Goal: Transaction & Acquisition: Download file/media

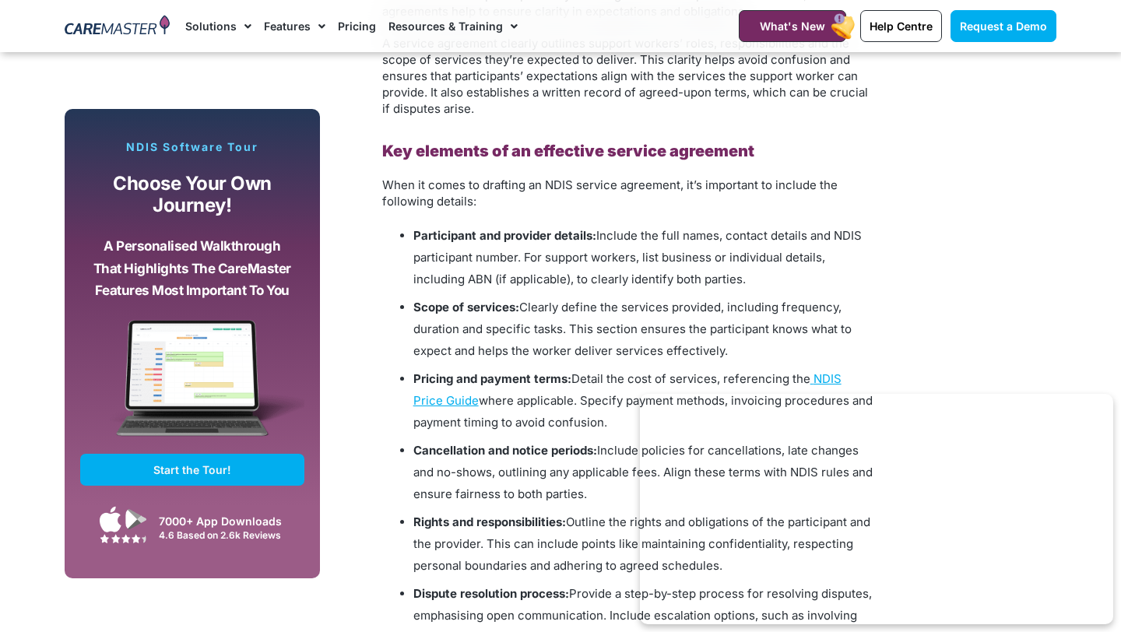
scroll to position [1511, 0]
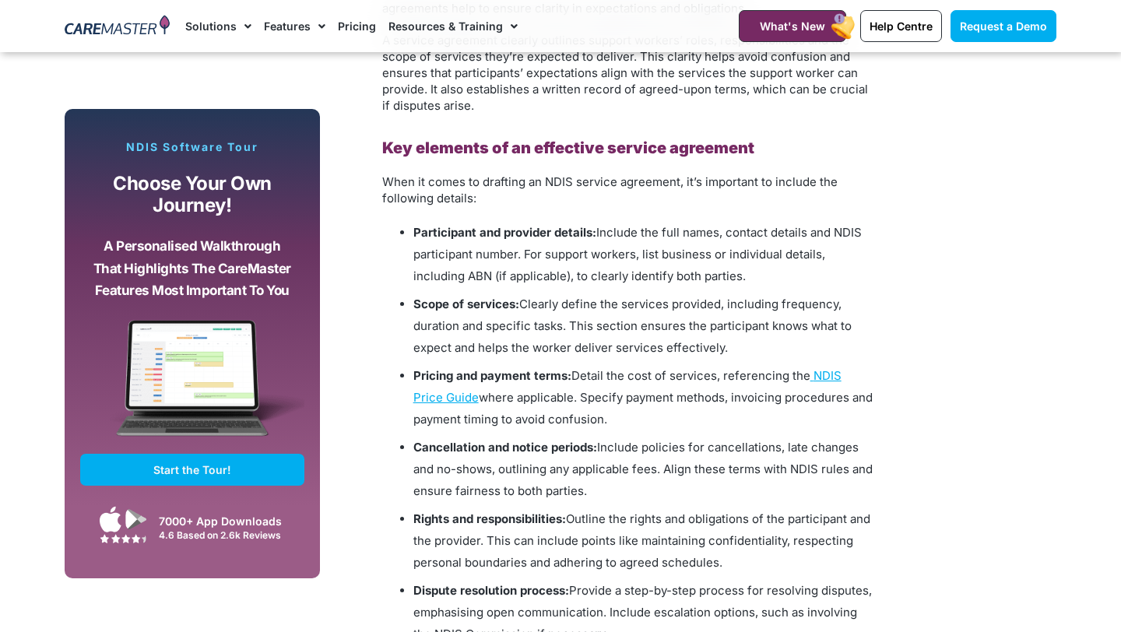
click at [879, 333] on div "The Importance of Clear Service Agreements for NDIS Support Workers Clear and c…" at bounding box center [627, 542] width 506 height 2249
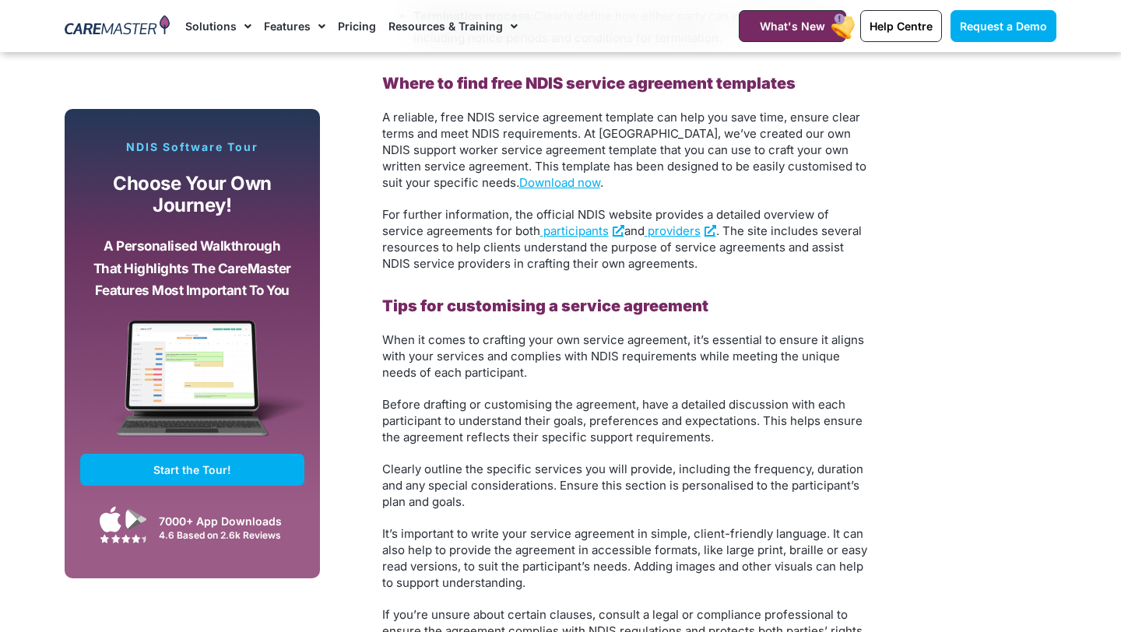
scroll to position [2231, 0]
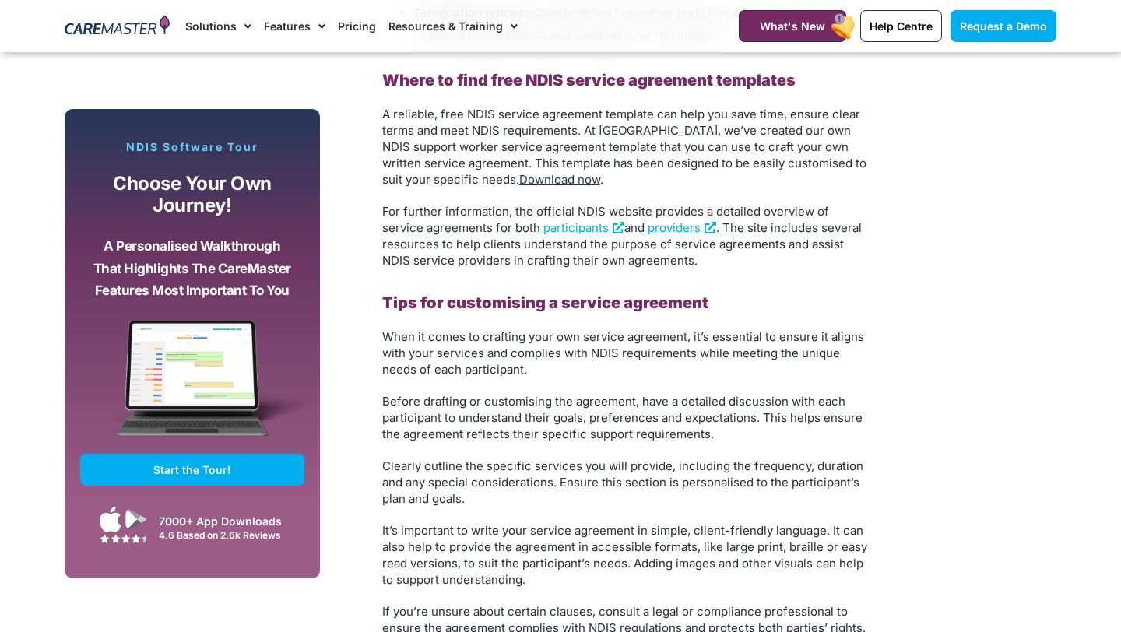
click at [519, 177] on link "Download now" at bounding box center [559, 179] width 81 height 15
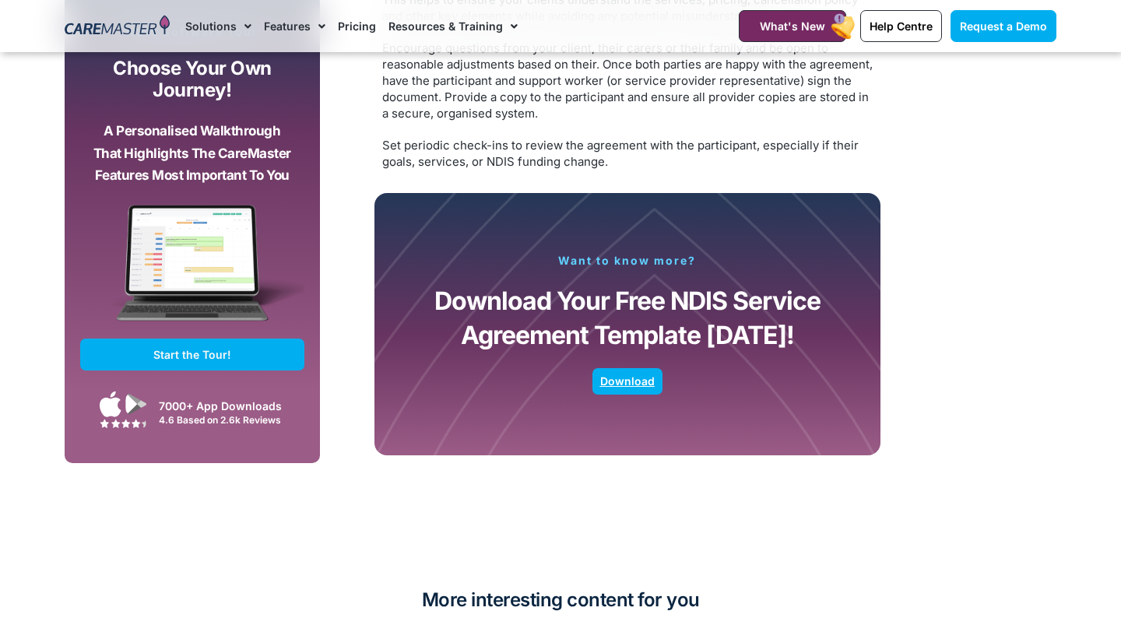
scroll to position [2987, 0]
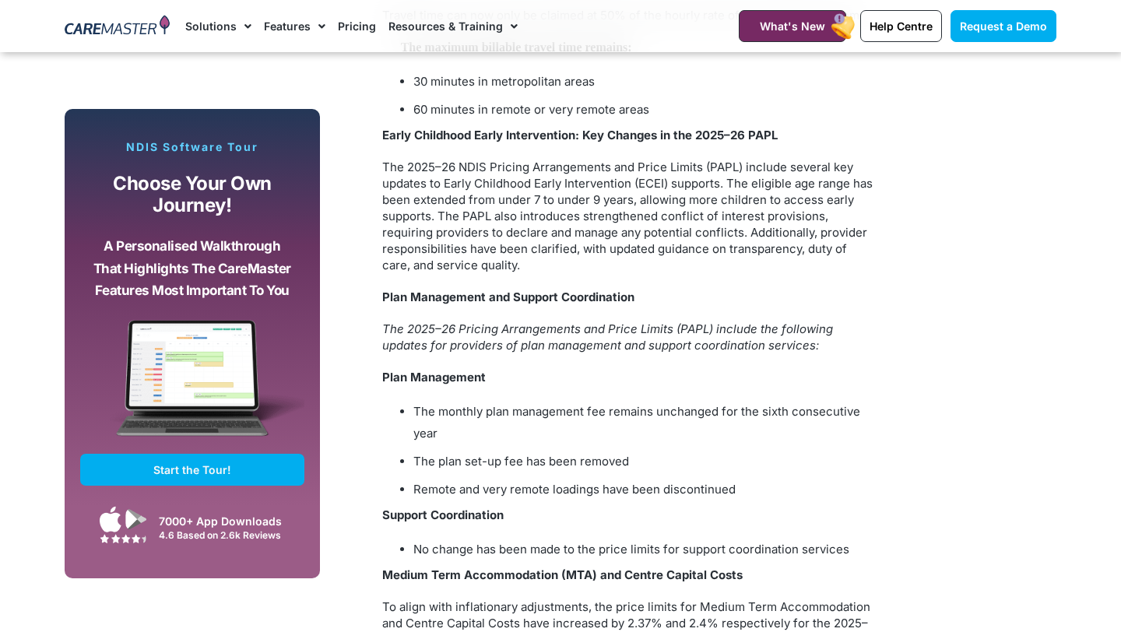
scroll to position [2268, 0]
